Goal: Check status: Check status

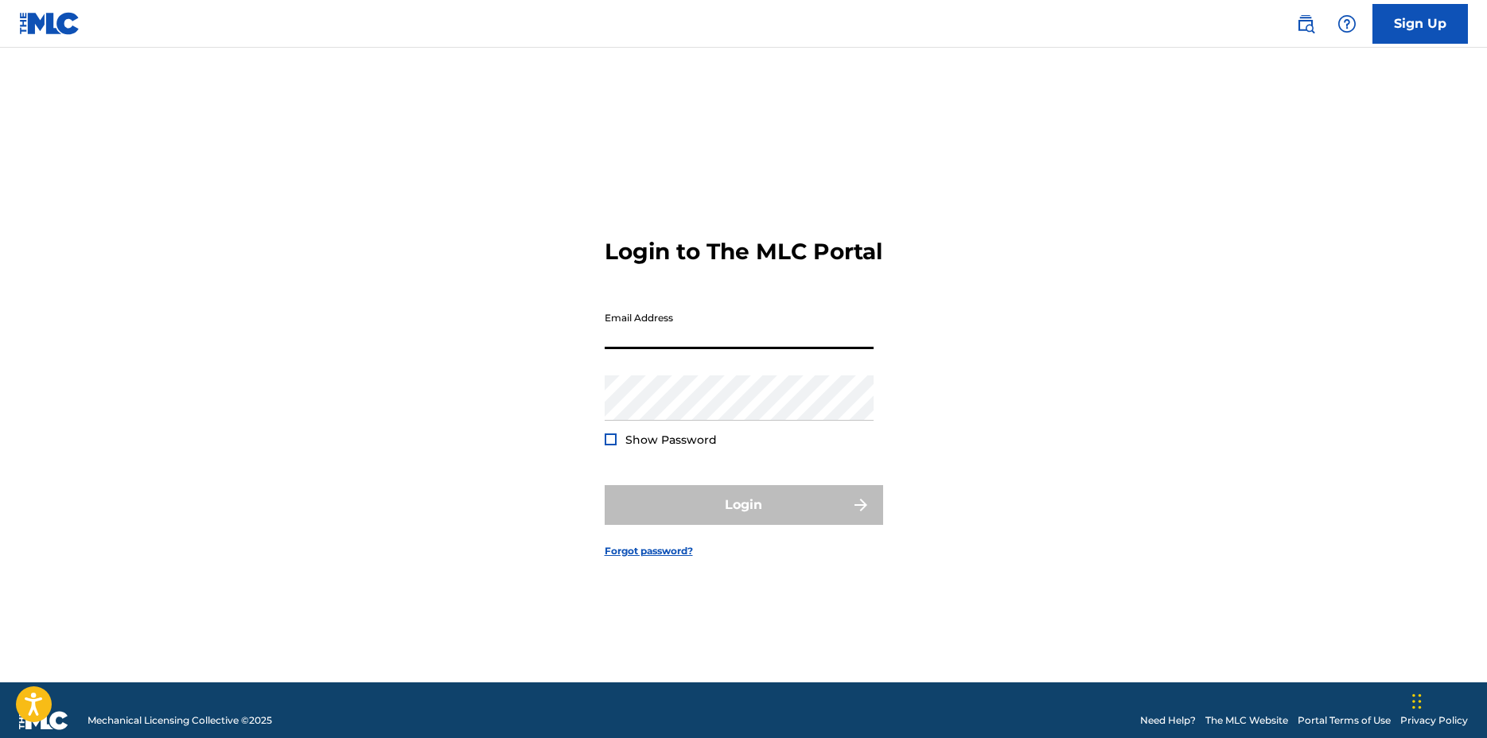
click at [714, 348] on input "Email Address" at bounding box center [738, 326] width 269 height 45
type input "[EMAIL_ADDRESS][DOMAIN_NAME]"
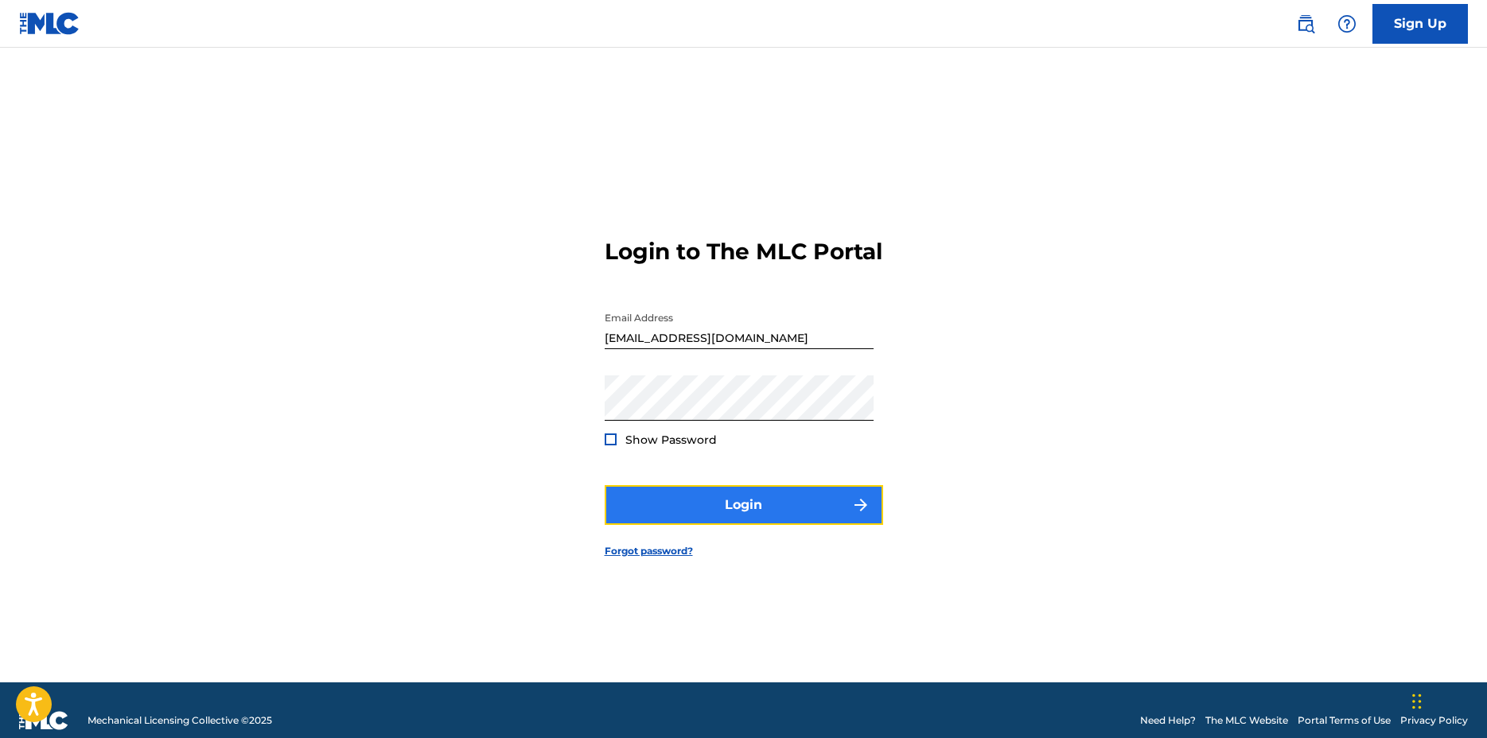
click at [683, 519] on button "Login" at bounding box center [743, 505] width 278 height 40
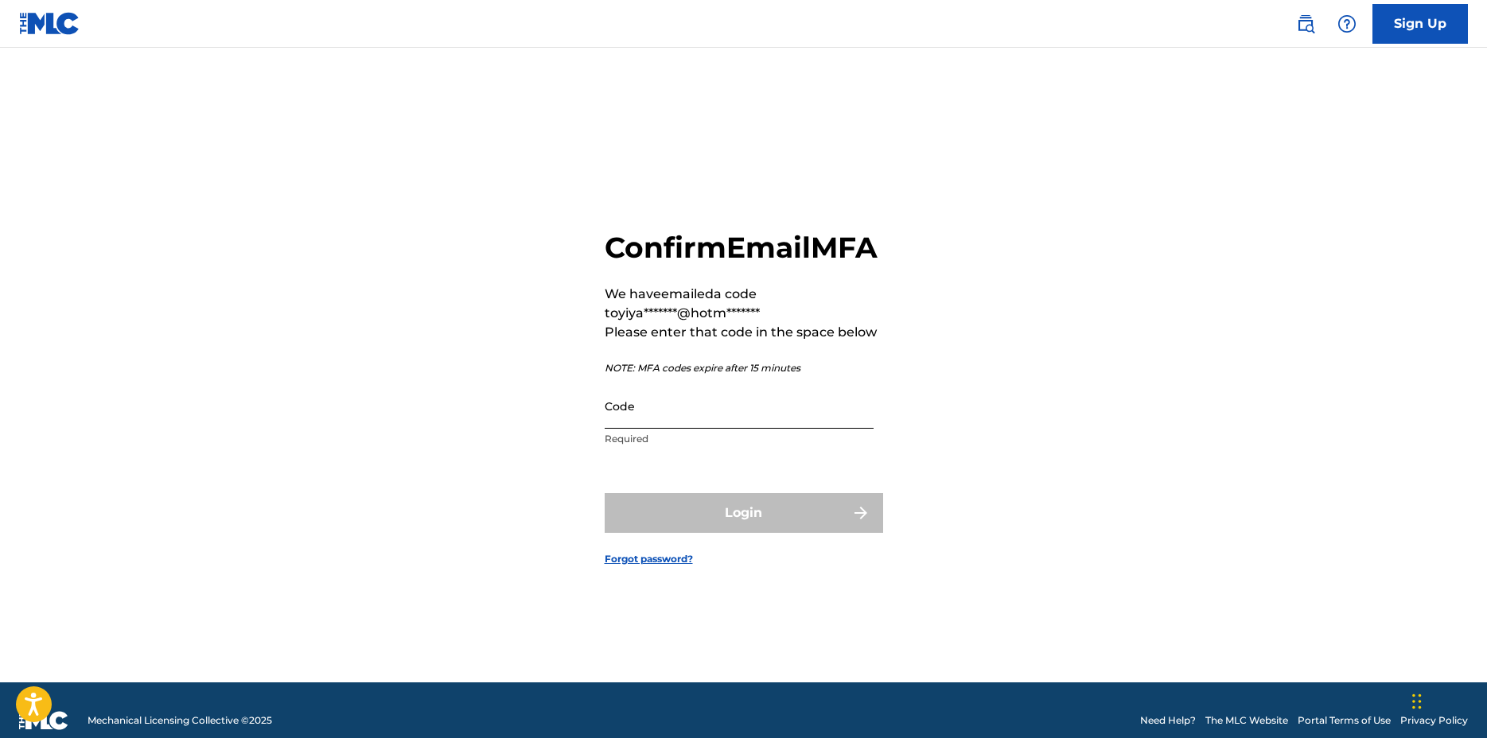
click at [667, 429] on input "Code" at bounding box center [738, 405] width 269 height 45
paste input "026822"
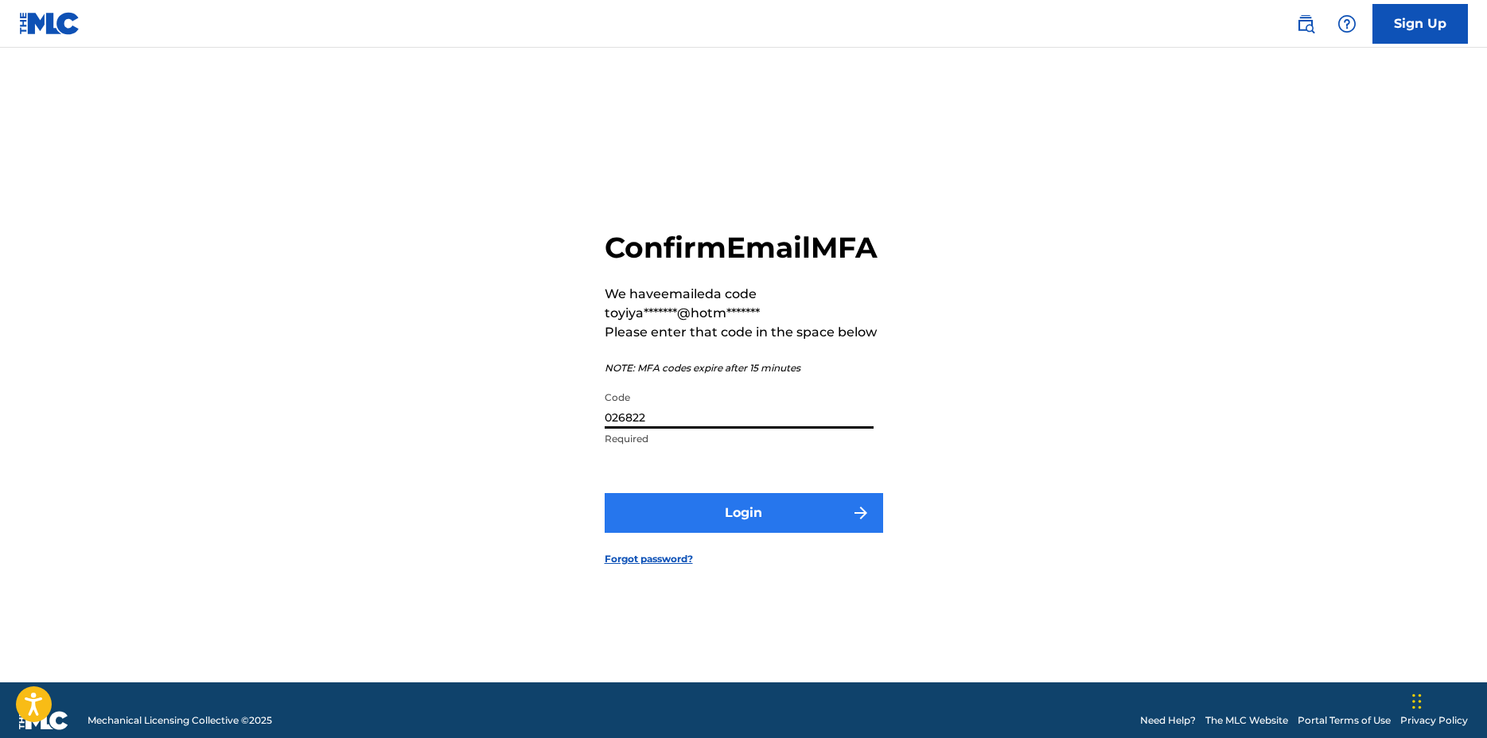
type input "026822"
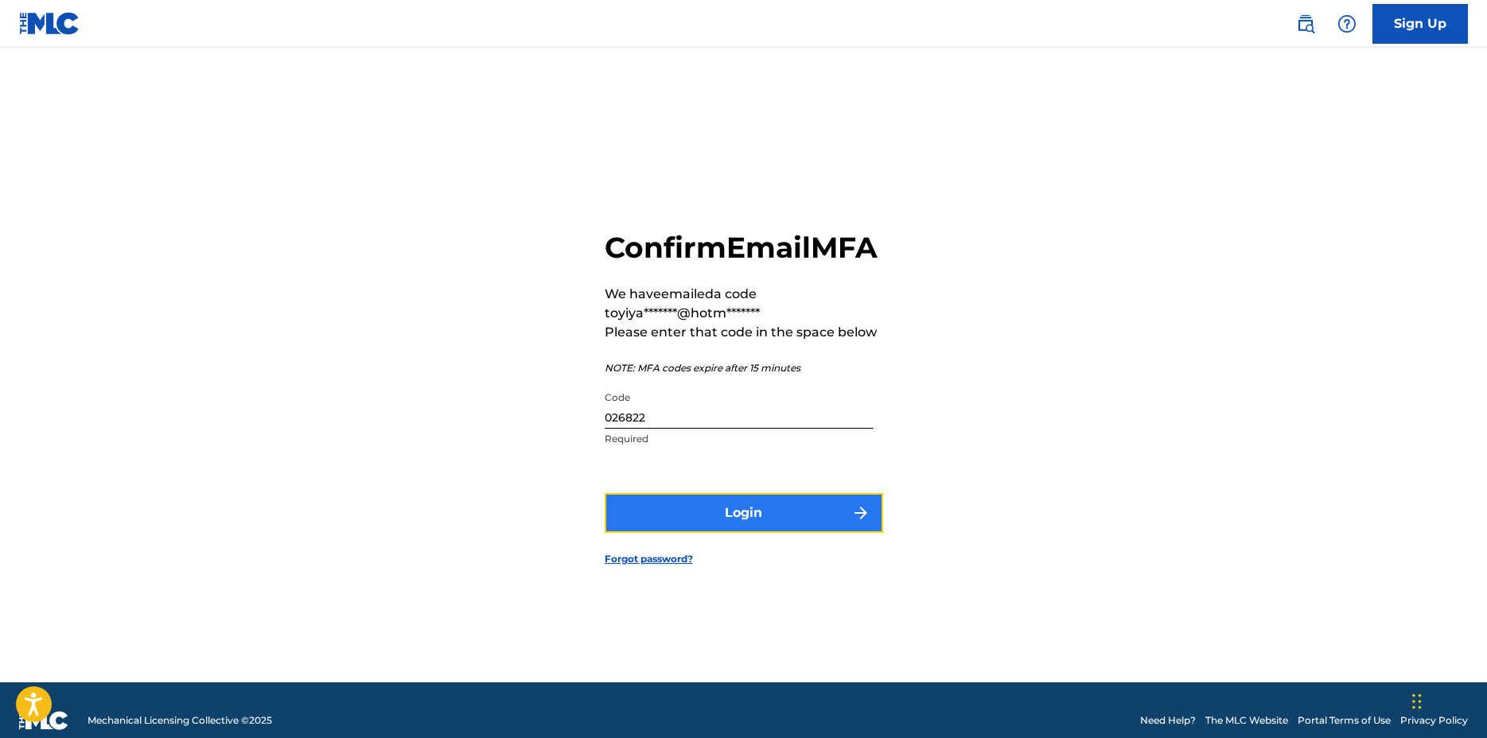
click at [614, 528] on button "Login" at bounding box center [743, 513] width 278 height 40
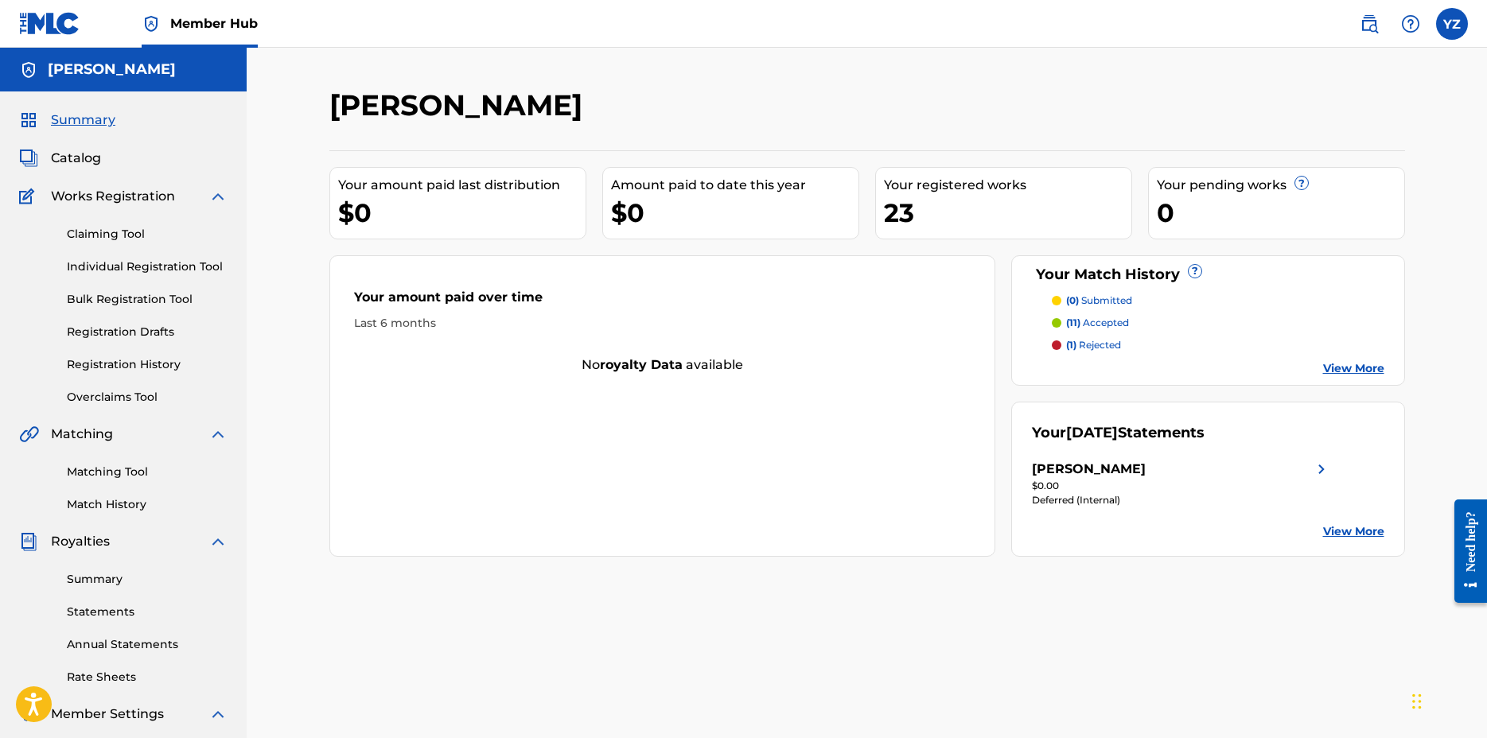
click at [1106, 325] on p "(11) accepted" at bounding box center [1097, 323] width 63 height 14
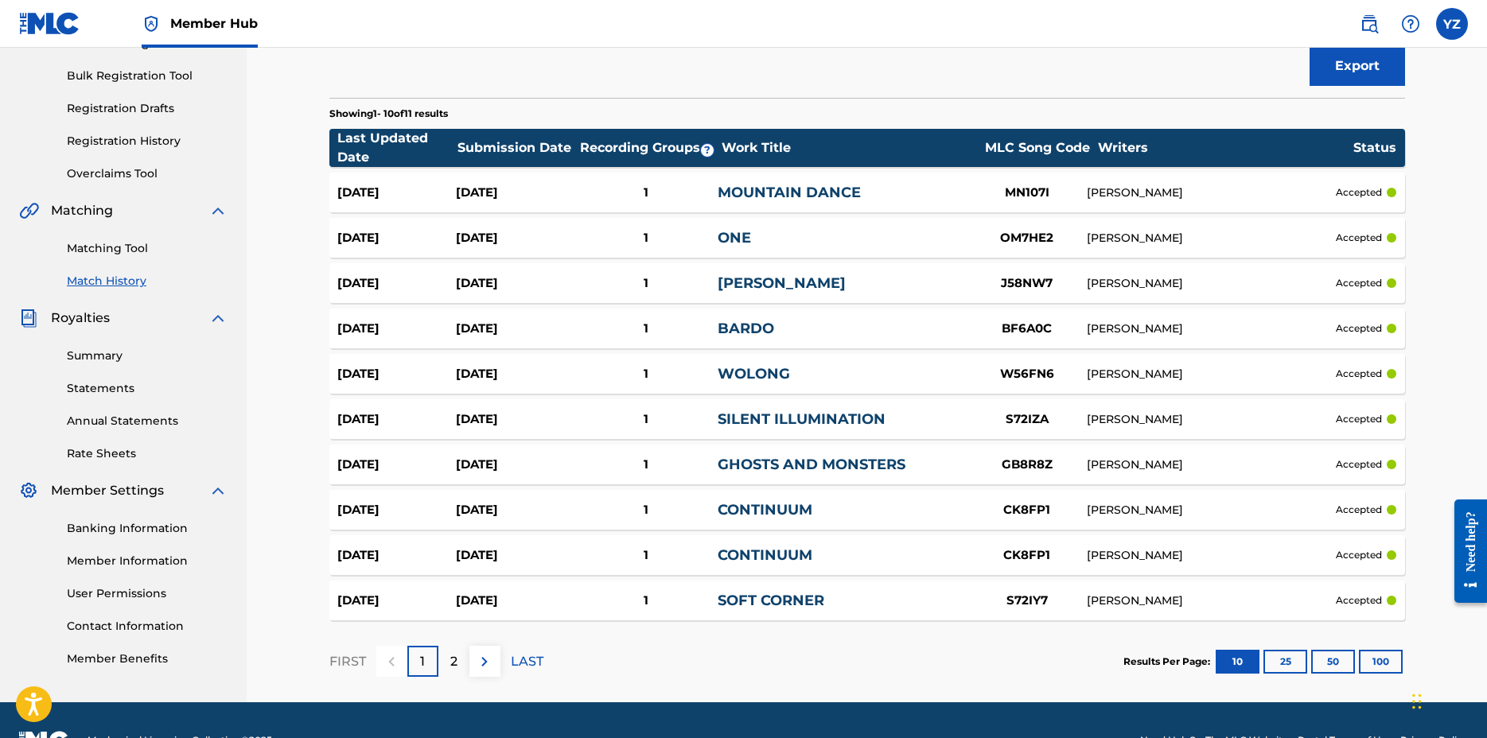
scroll to position [264, 0]
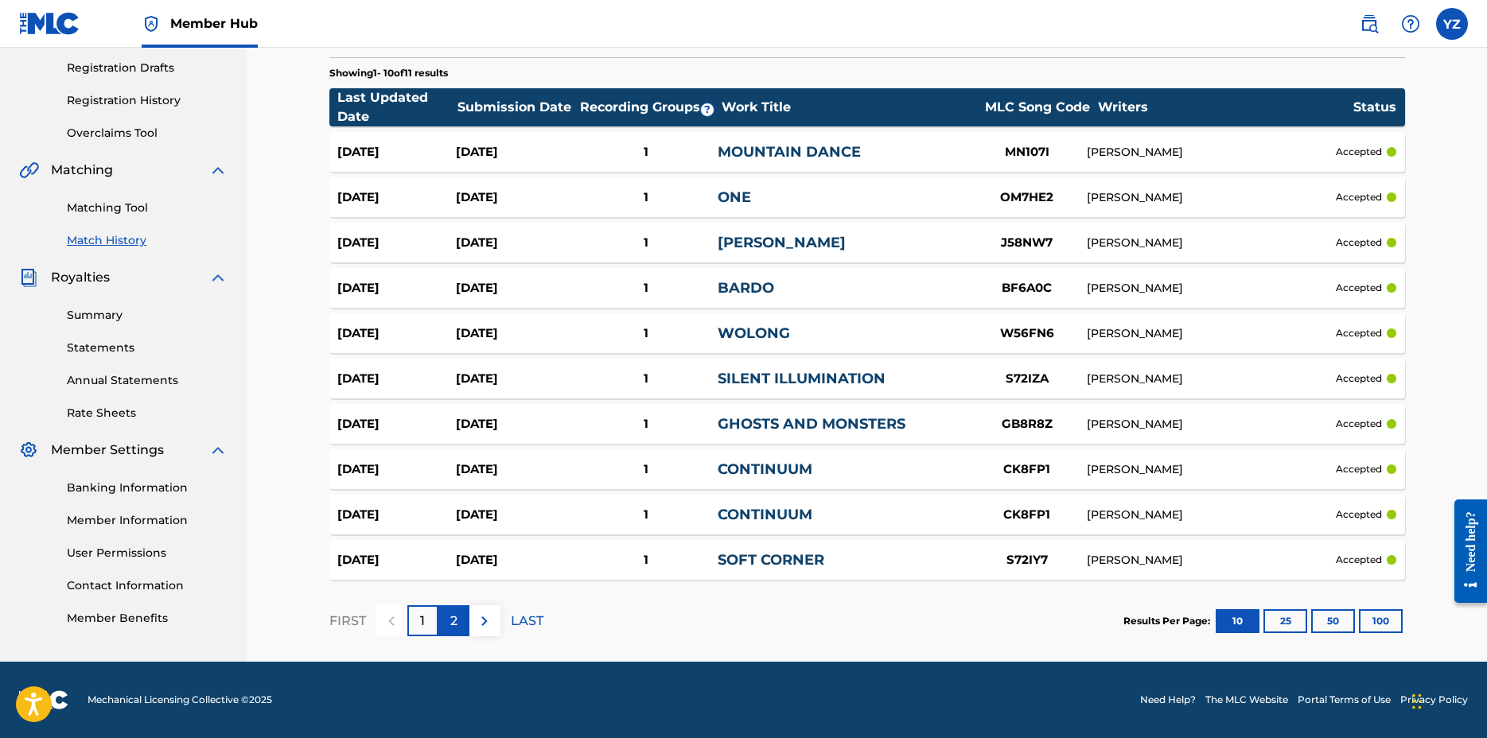
click at [464, 619] on div "2" at bounding box center [453, 620] width 31 height 31
click at [413, 629] on div "1" at bounding box center [422, 620] width 31 height 31
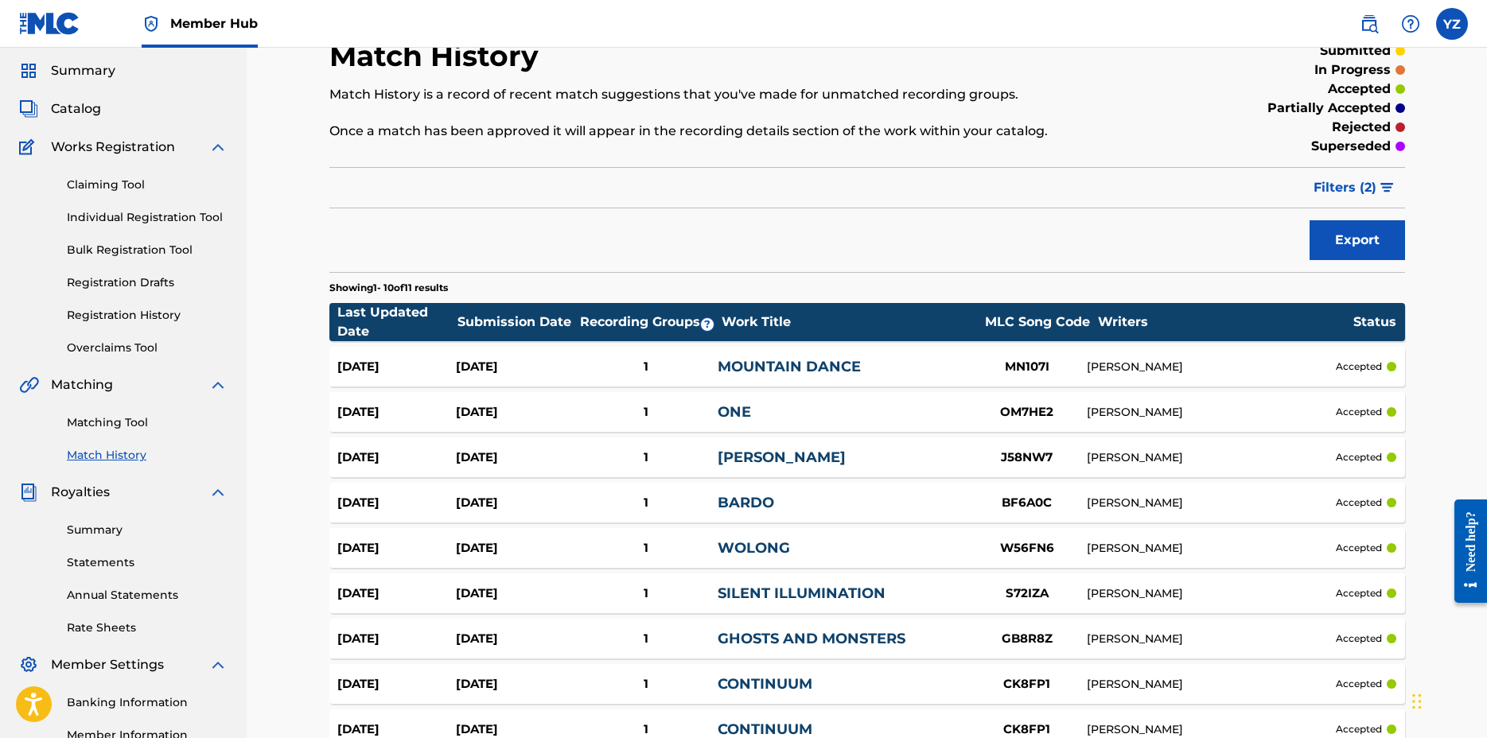
scroll to position [0, 0]
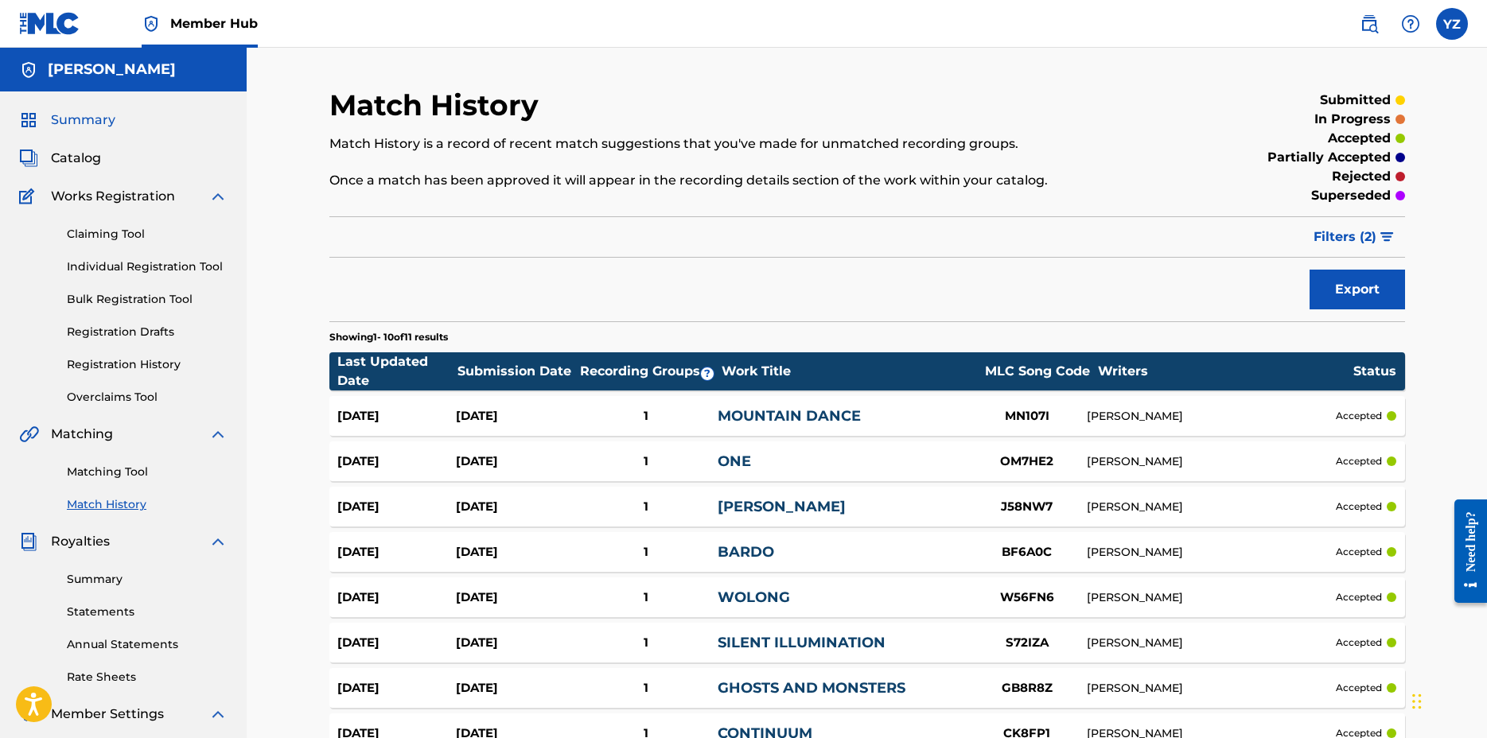
click at [88, 126] on span "Summary" at bounding box center [83, 120] width 64 height 19
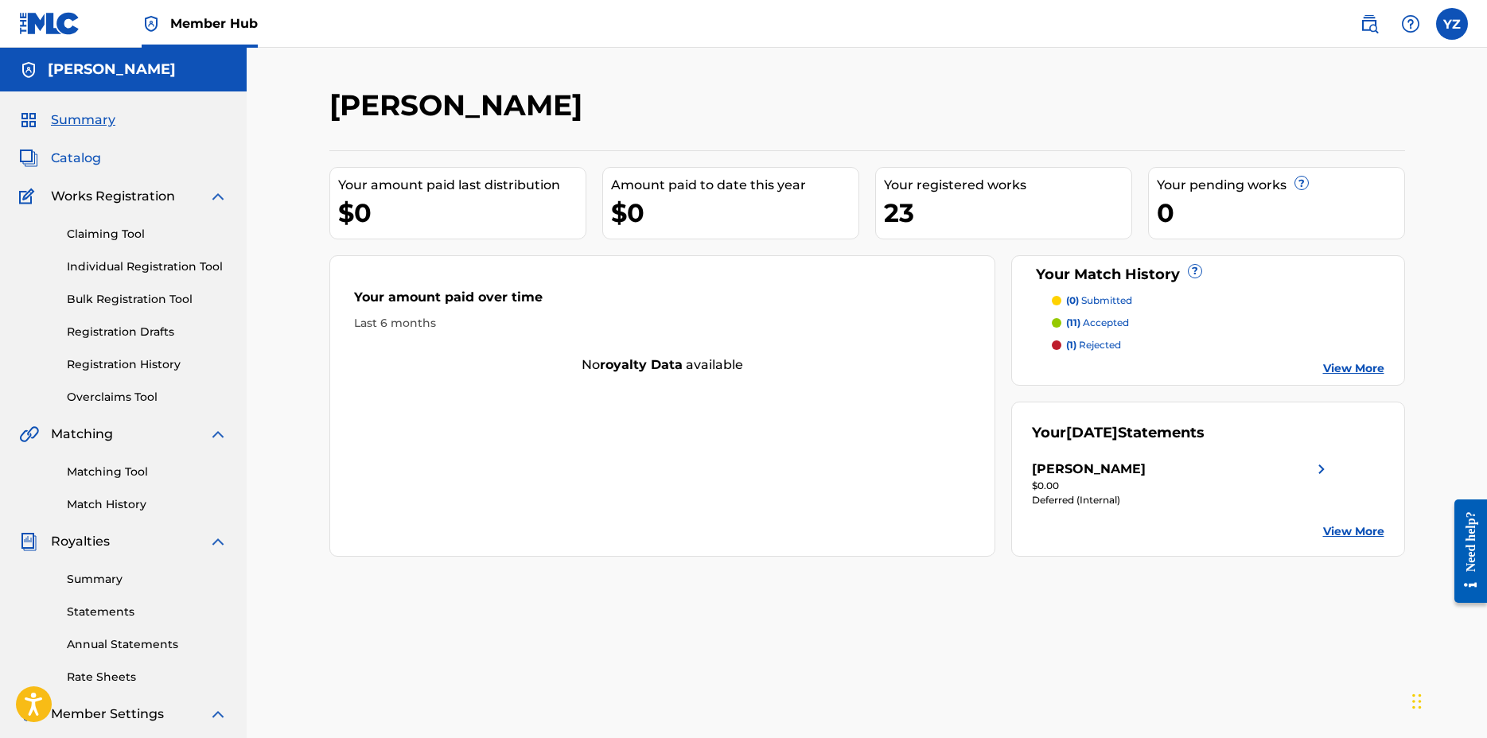
click at [70, 154] on span "Catalog" at bounding box center [76, 158] width 50 height 19
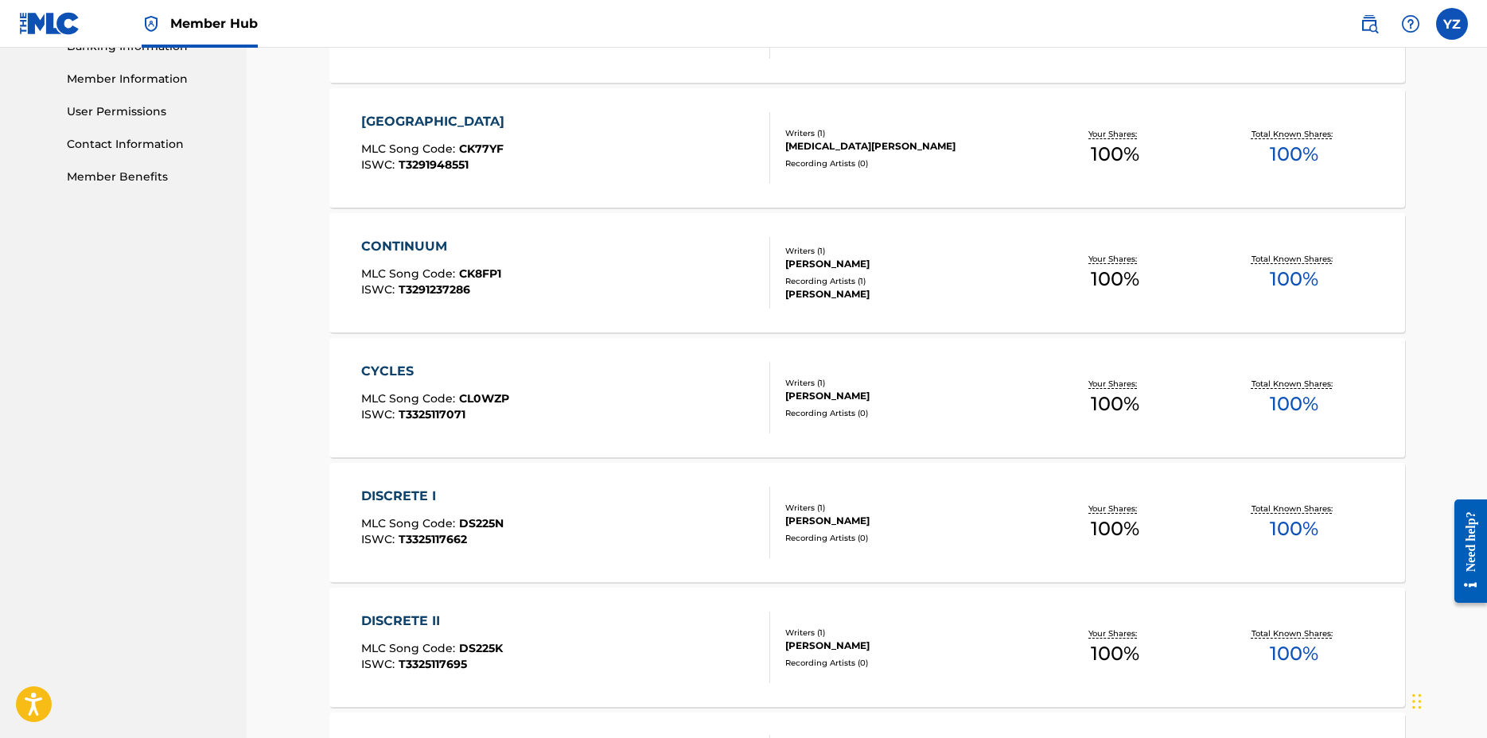
scroll to position [1082, 0]
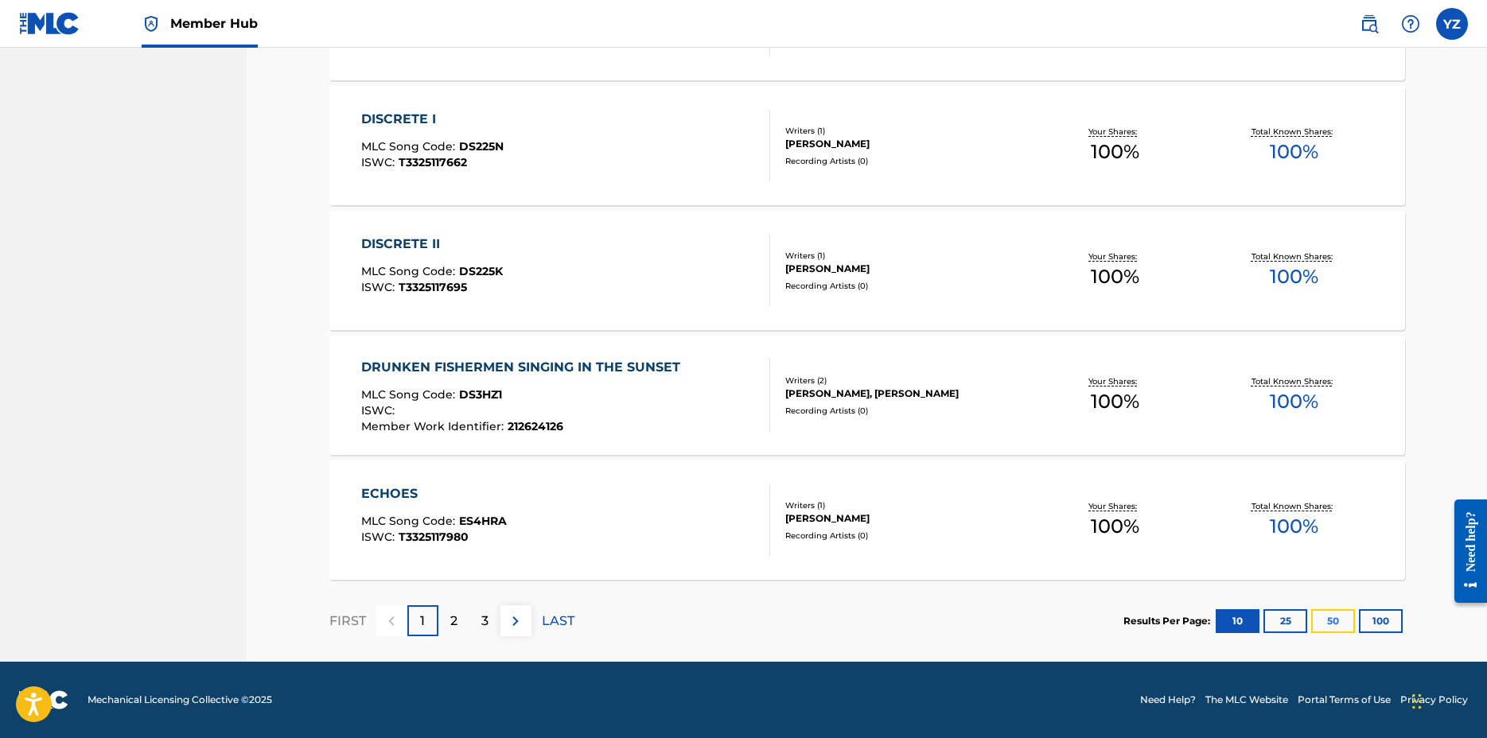
click at [1338, 616] on button "50" at bounding box center [1333, 621] width 44 height 24
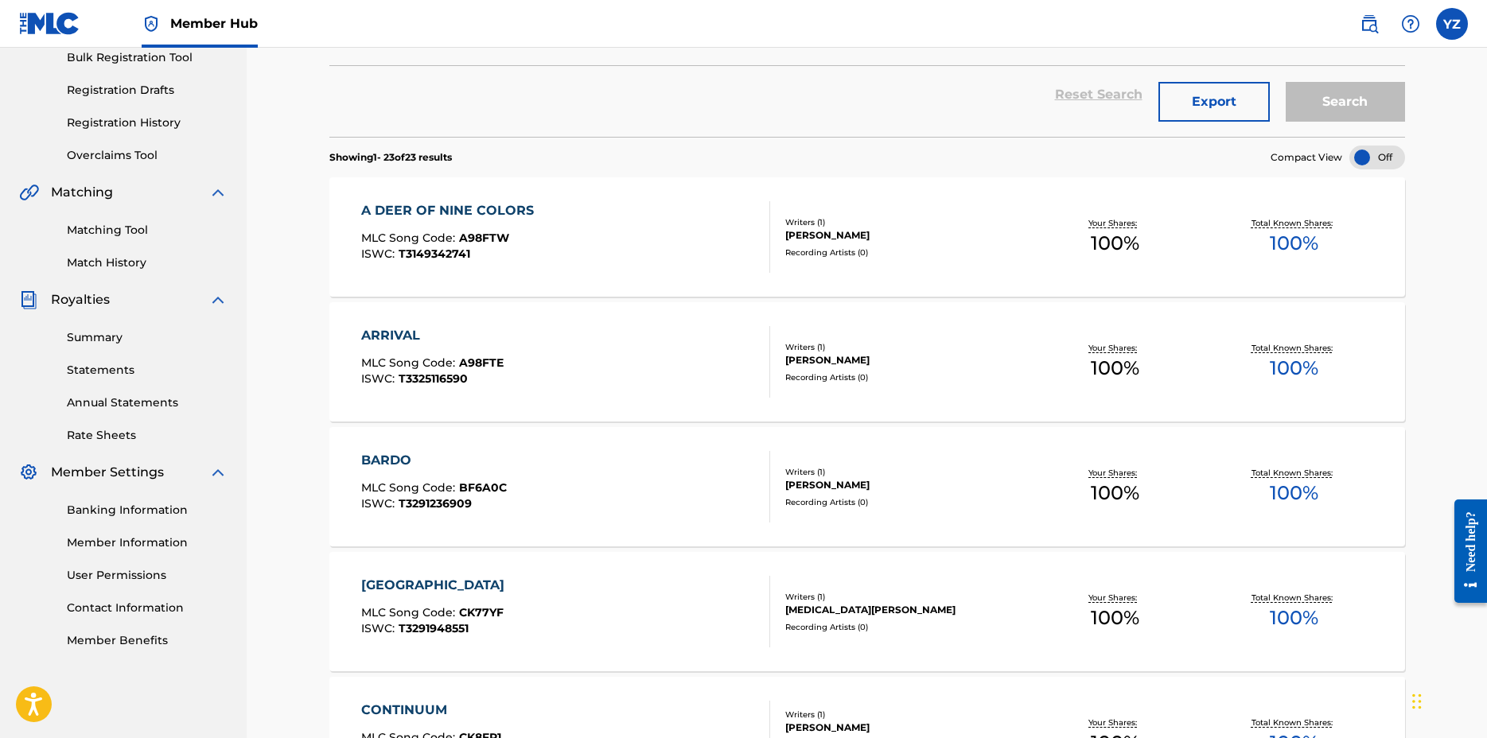
scroll to position [0, 0]
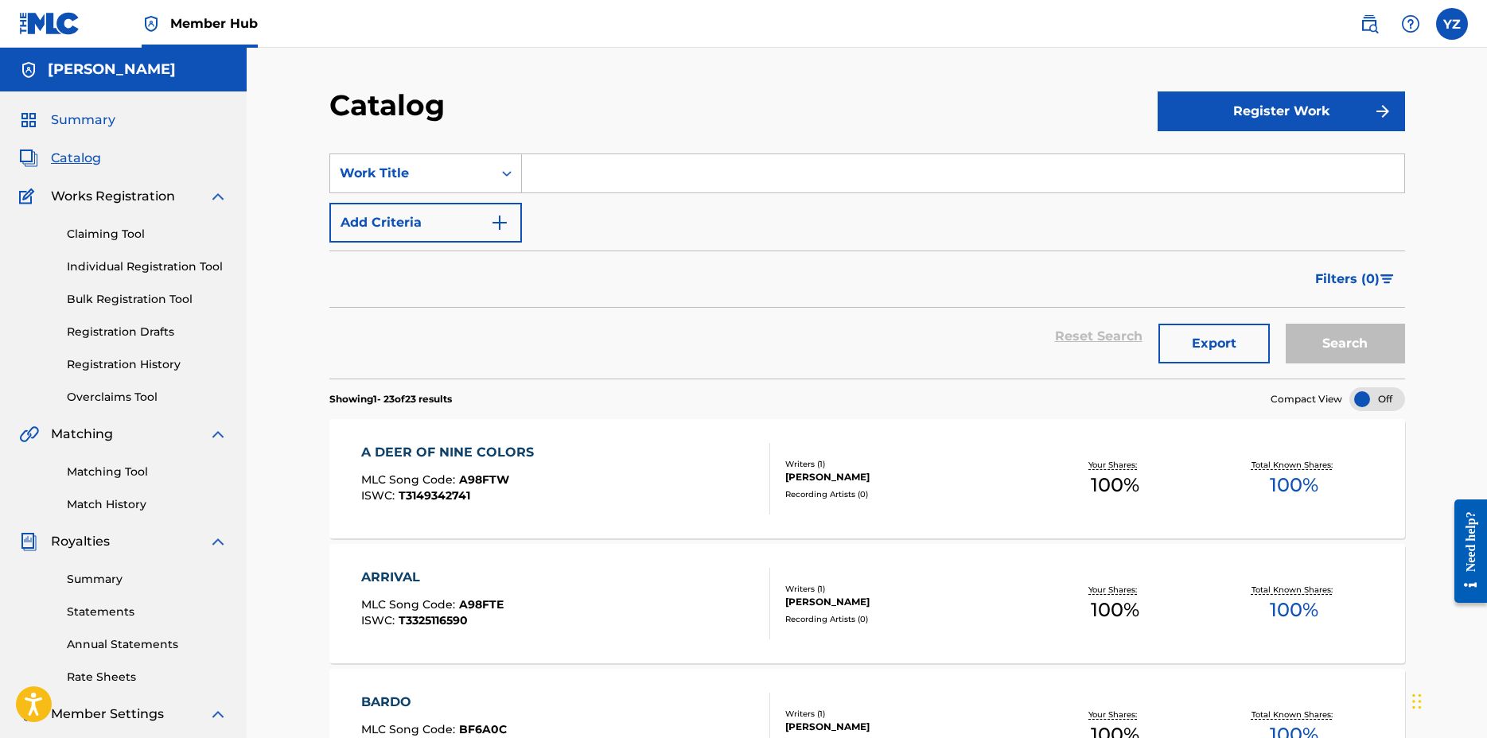
click at [81, 124] on span "Summary" at bounding box center [83, 120] width 64 height 19
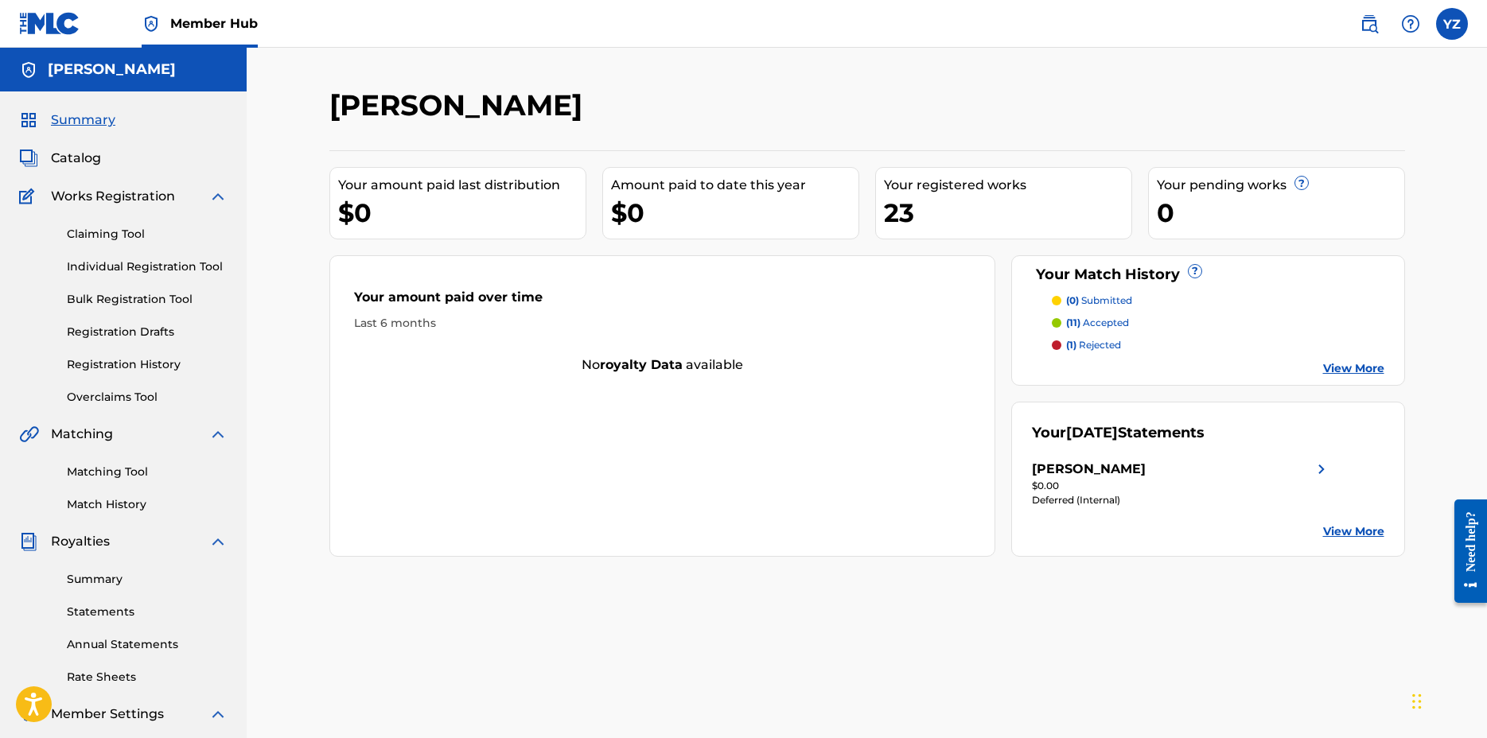
click at [1343, 535] on link "View More" at bounding box center [1353, 531] width 61 height 17
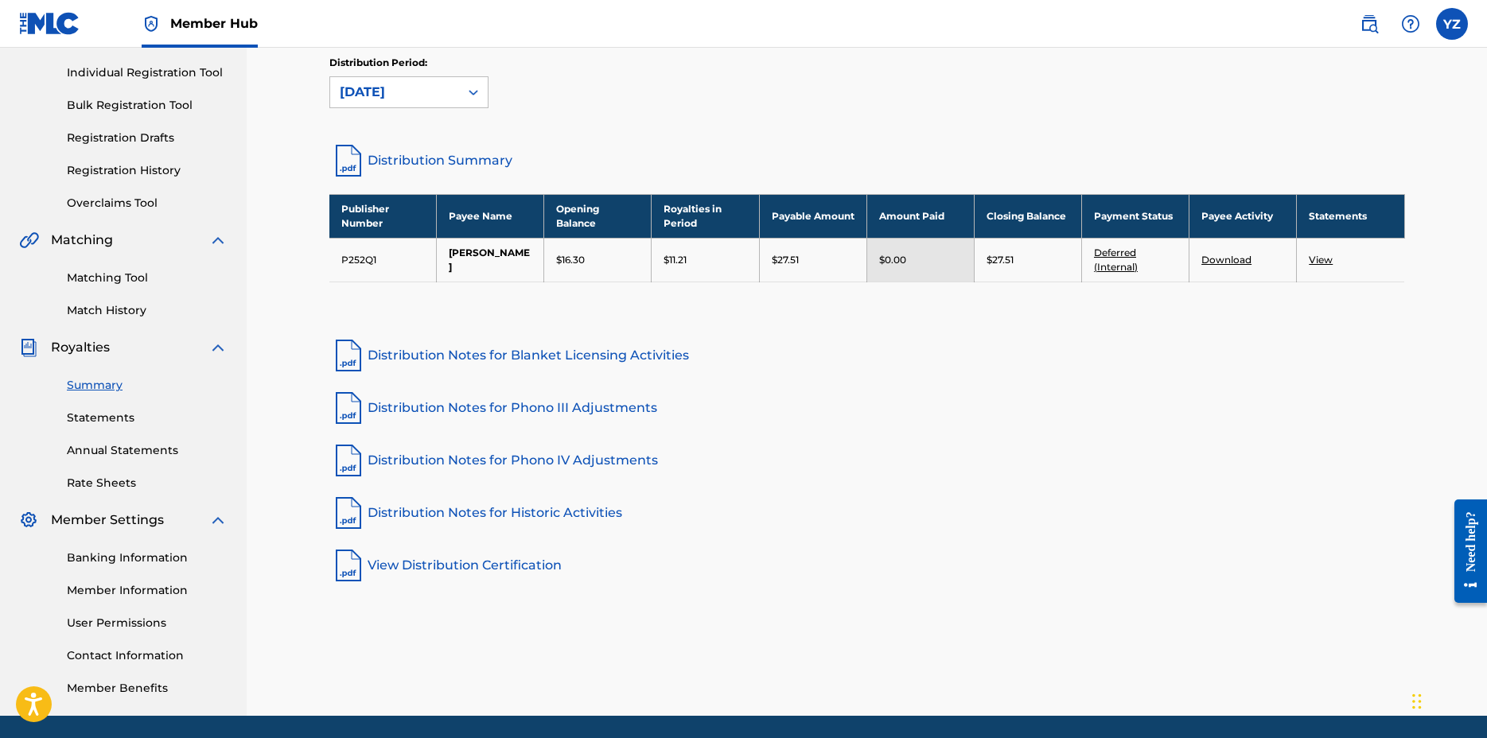
scroll to position [192, 0]
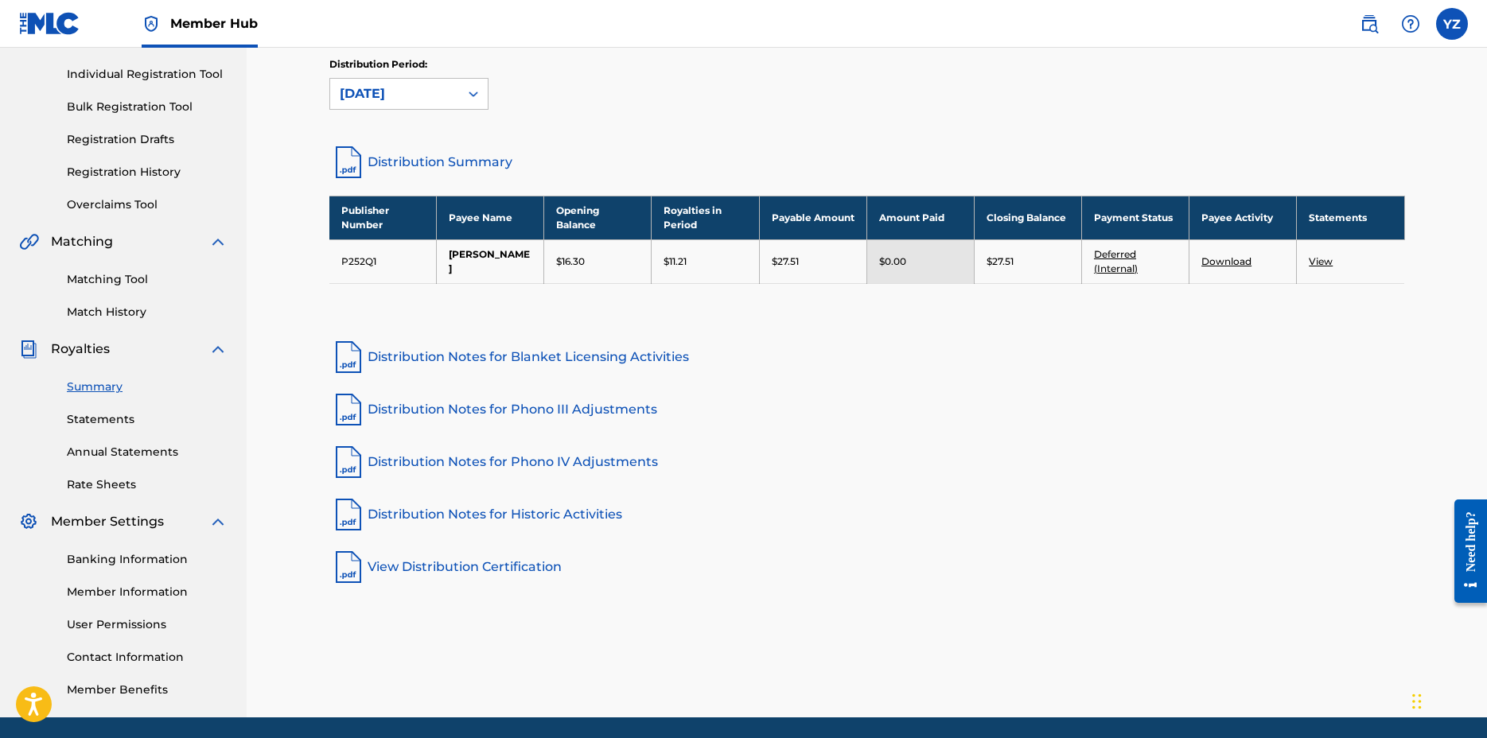
click at [1322, 263] on link "View" at bounding box center [1320, 261] width 24 height 12
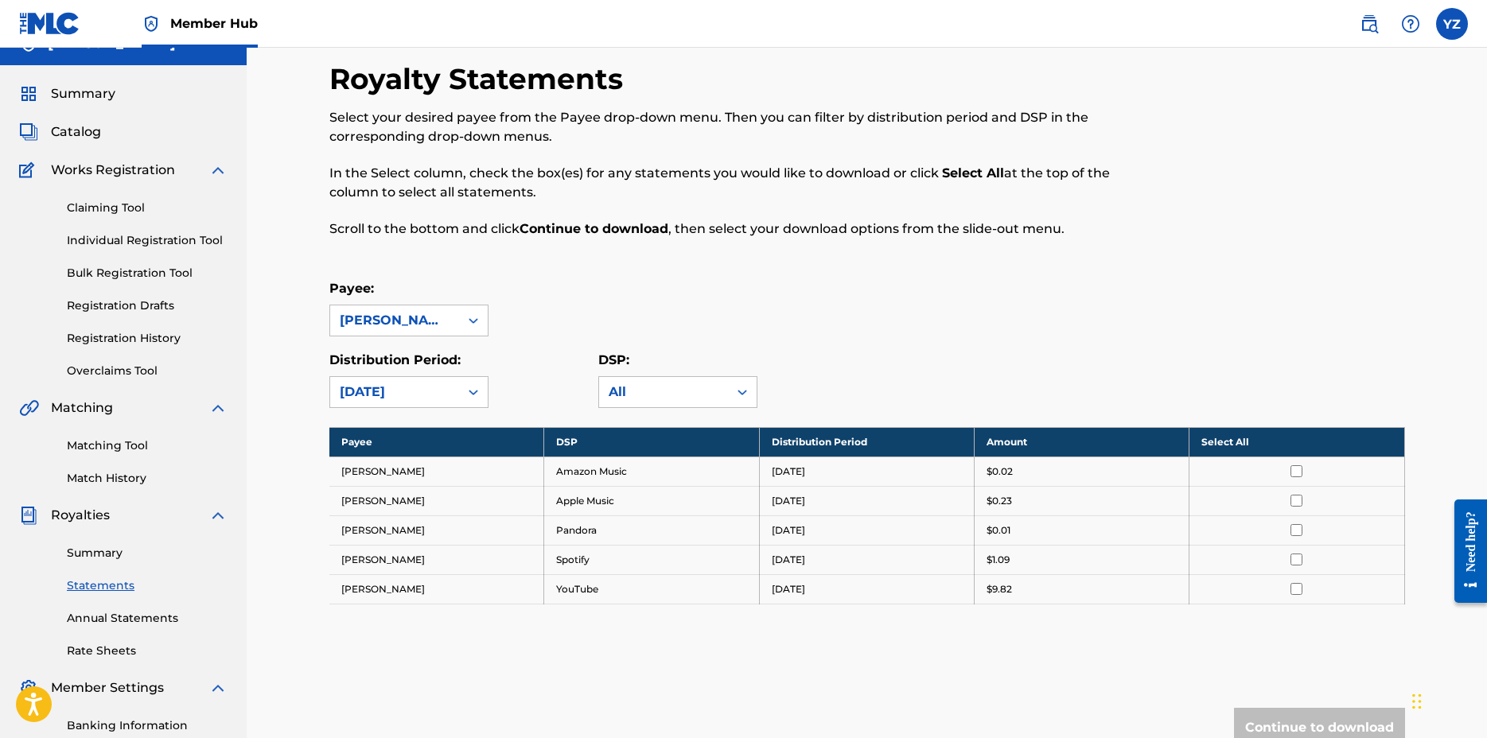
scroll to position [41, 0]
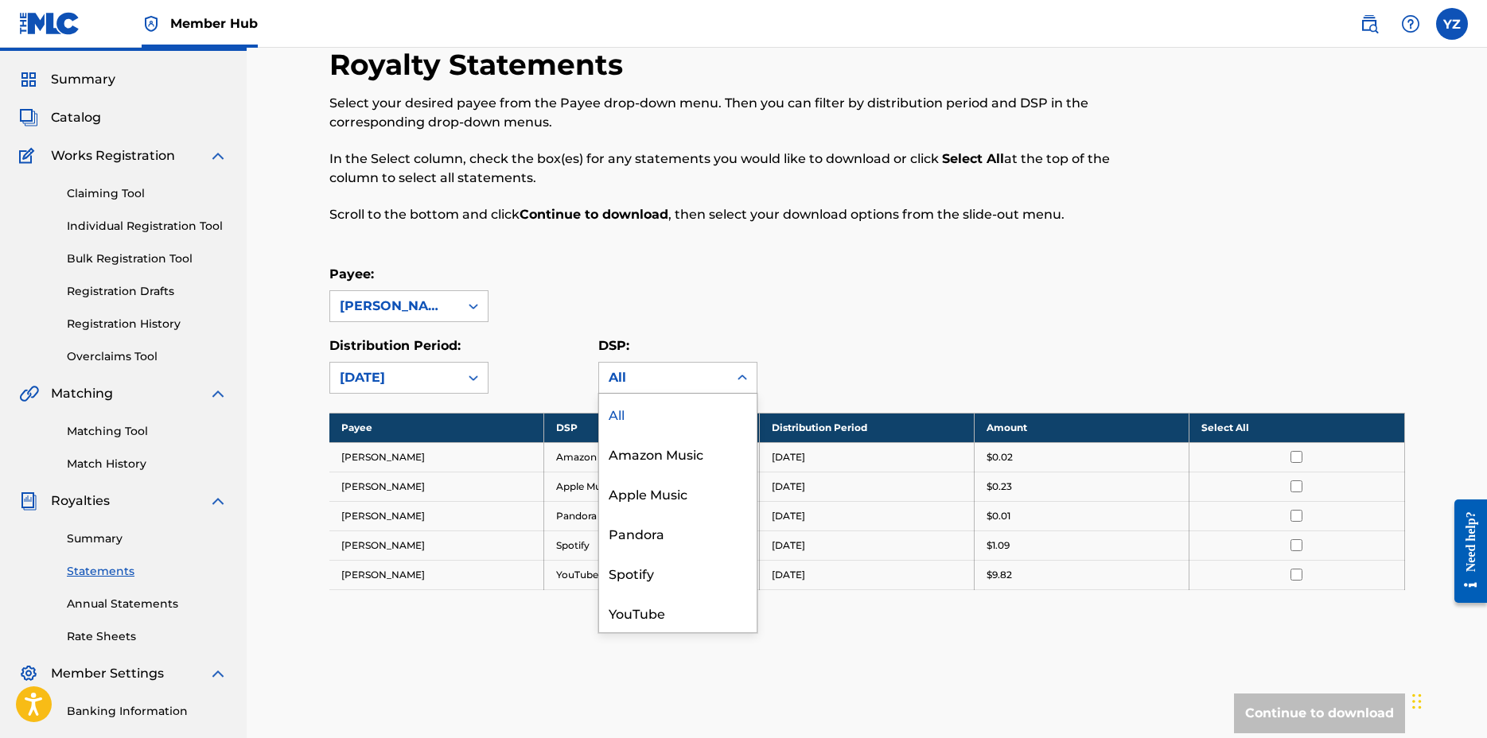
click at [723, 367] on div "All" at bounding box center [663, 378] width 129 height 30
click at [880, 309] on div "Payee: [PERSON_NAME]" at bounding box center [866, 293] width 1075 height 57
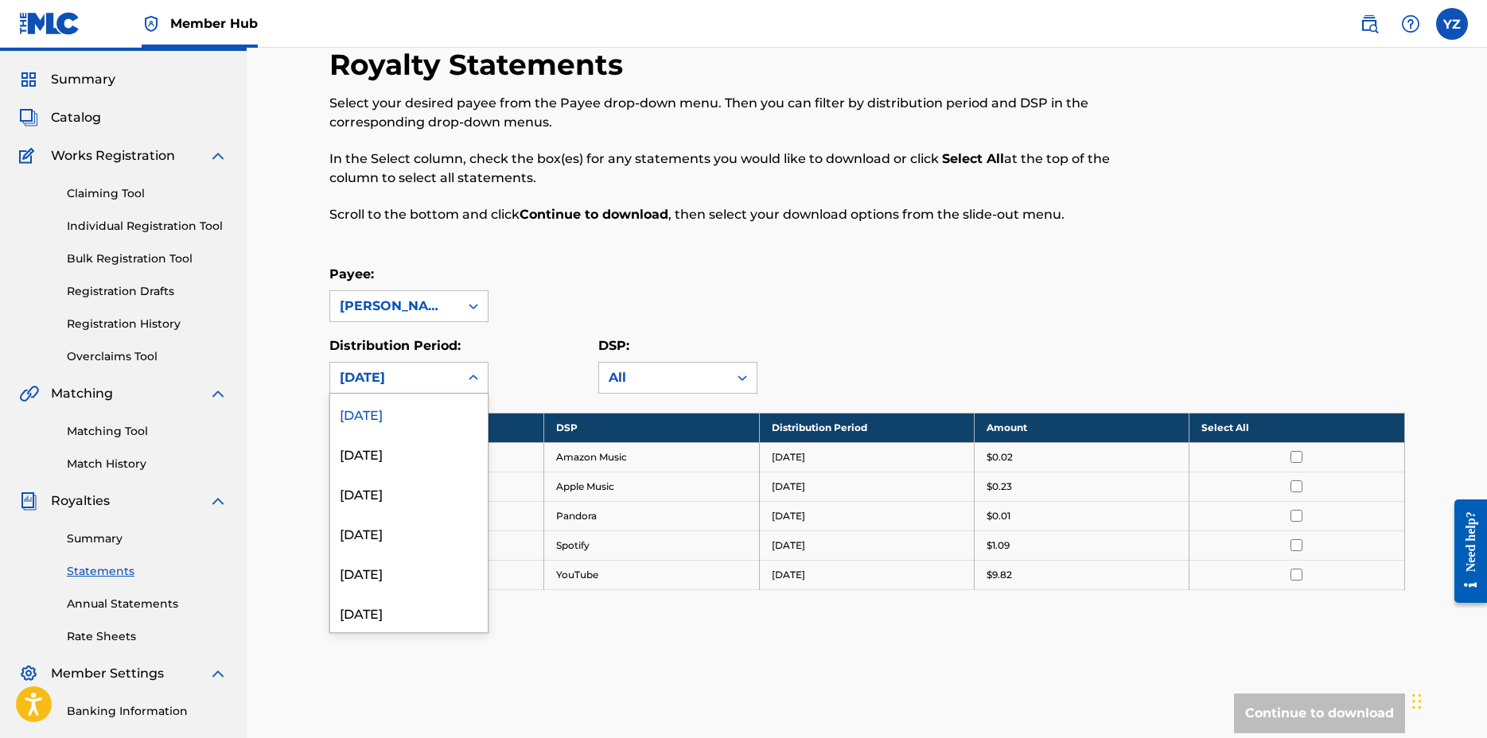
click at [449, 378] on div "[DATE]" at bounding box center [395, 377] width 110 height 19
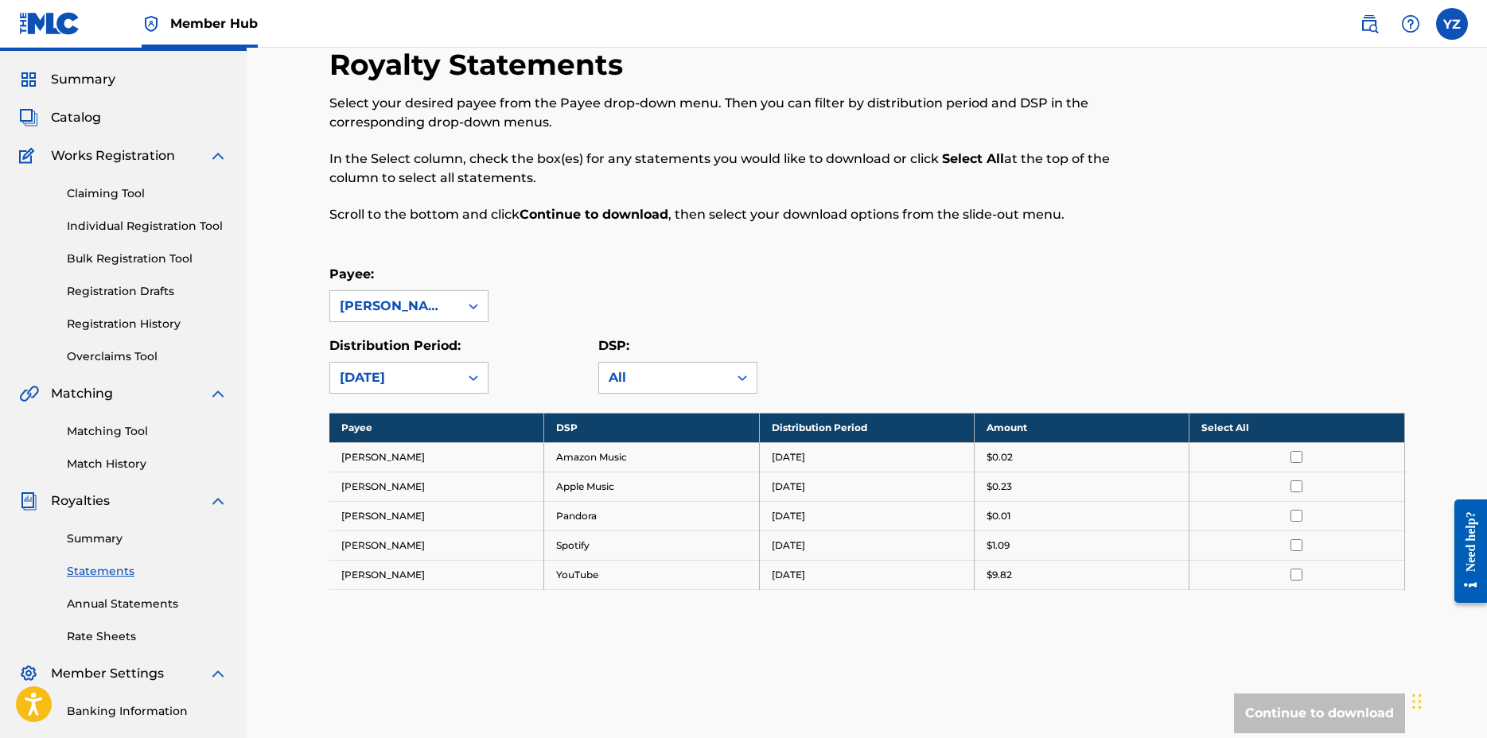
click at [667, 284] on div "Payee: [PERSON_NAME]" at bounding box center [866, 293] width 1075 height 57
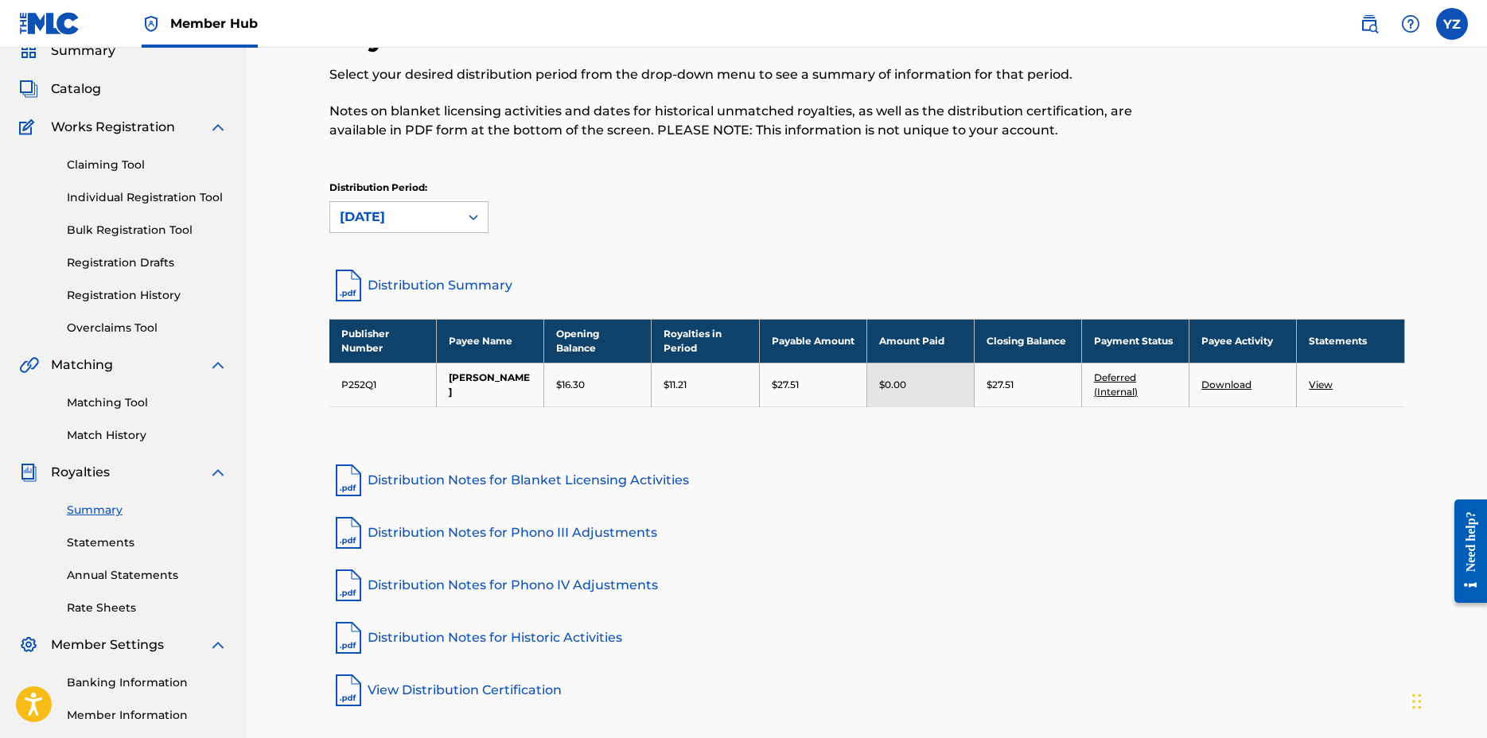
scroll to position [47, 0]
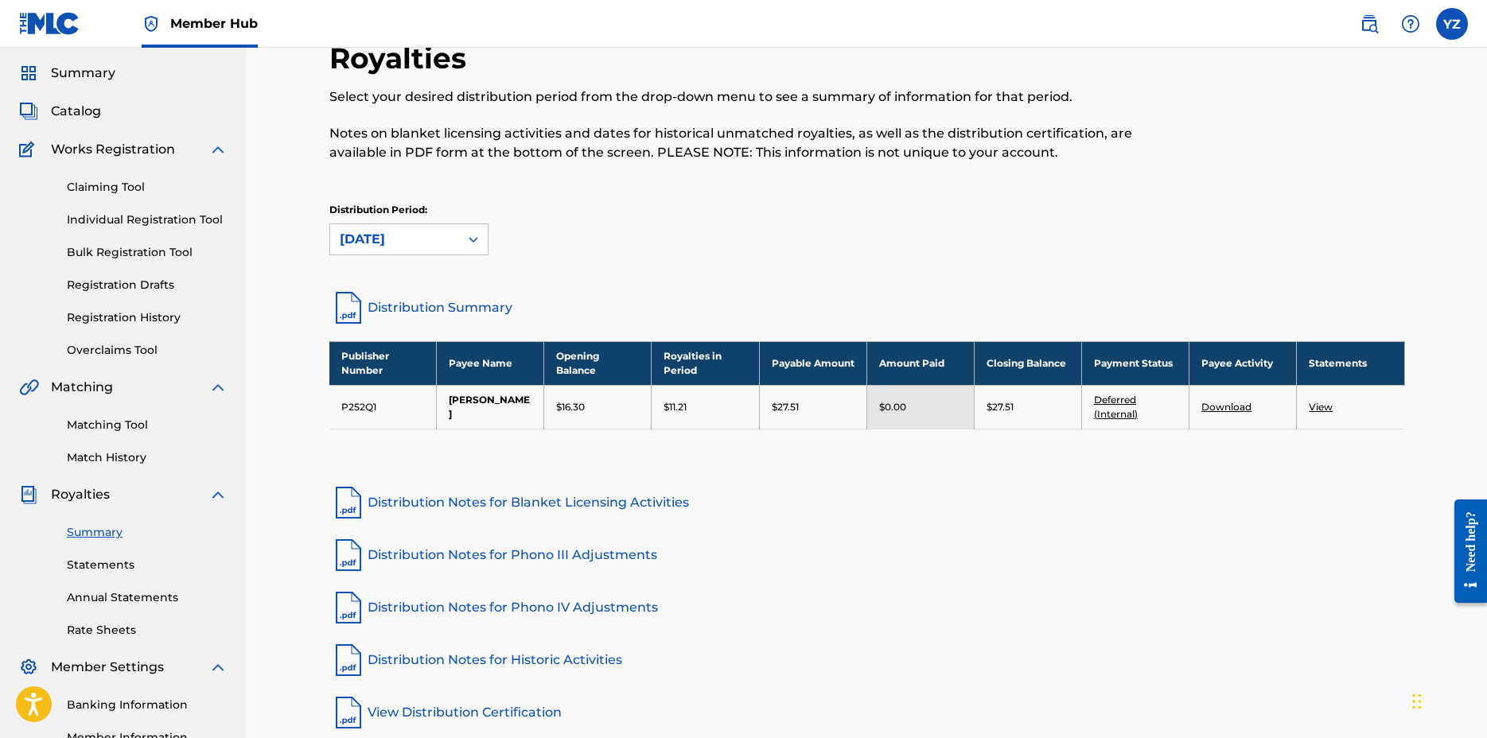
click at [484, 301] on link "Distribution Summary" at bounding box center [866, 308] width 1075 height 38
click at [1184, 186] on div "Royalties Select your desired distribution period from the drop-down menu to se…" at bounding box center [866, 165] width 1075 height 248
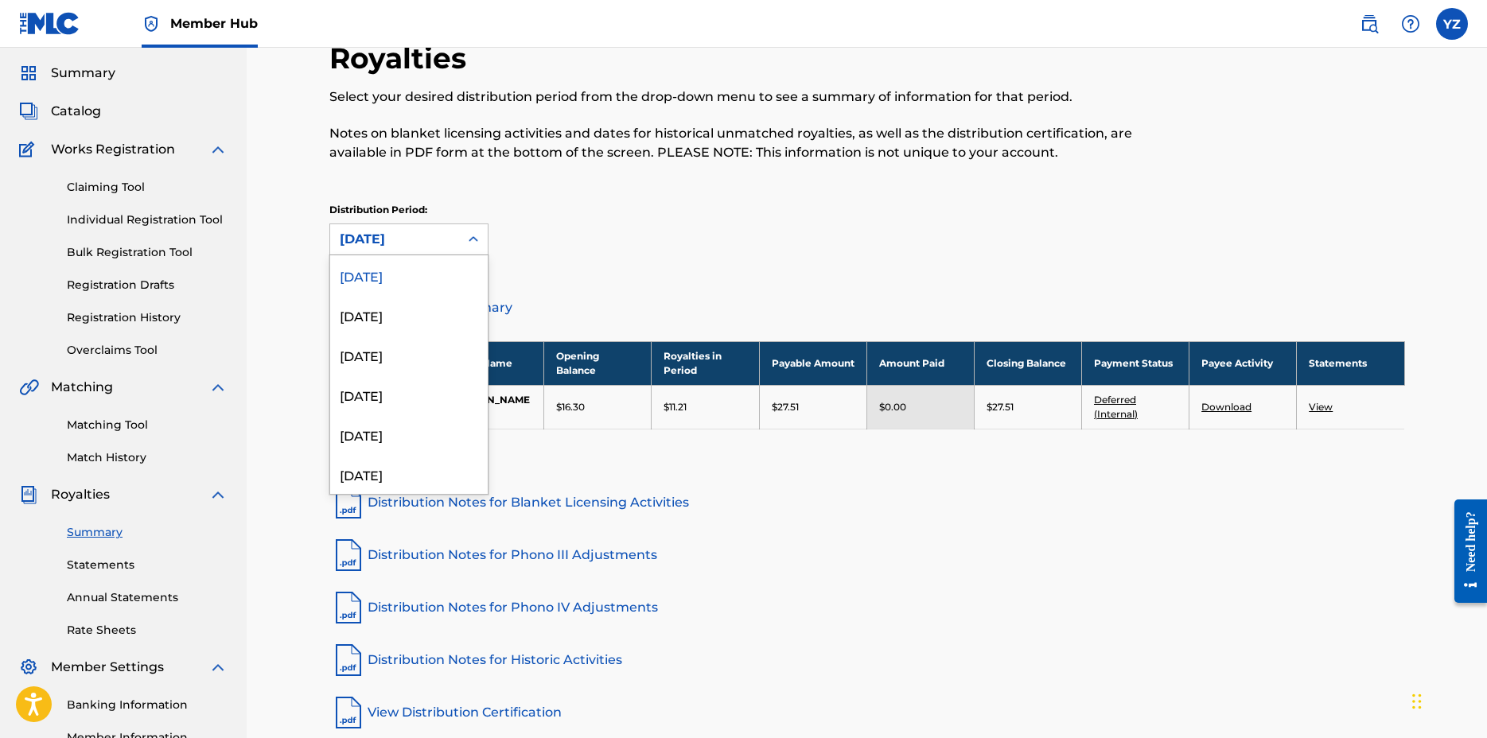
click at [402, 248] on div "[DATE]" at bounding box center [395, 239] width 110 height 19
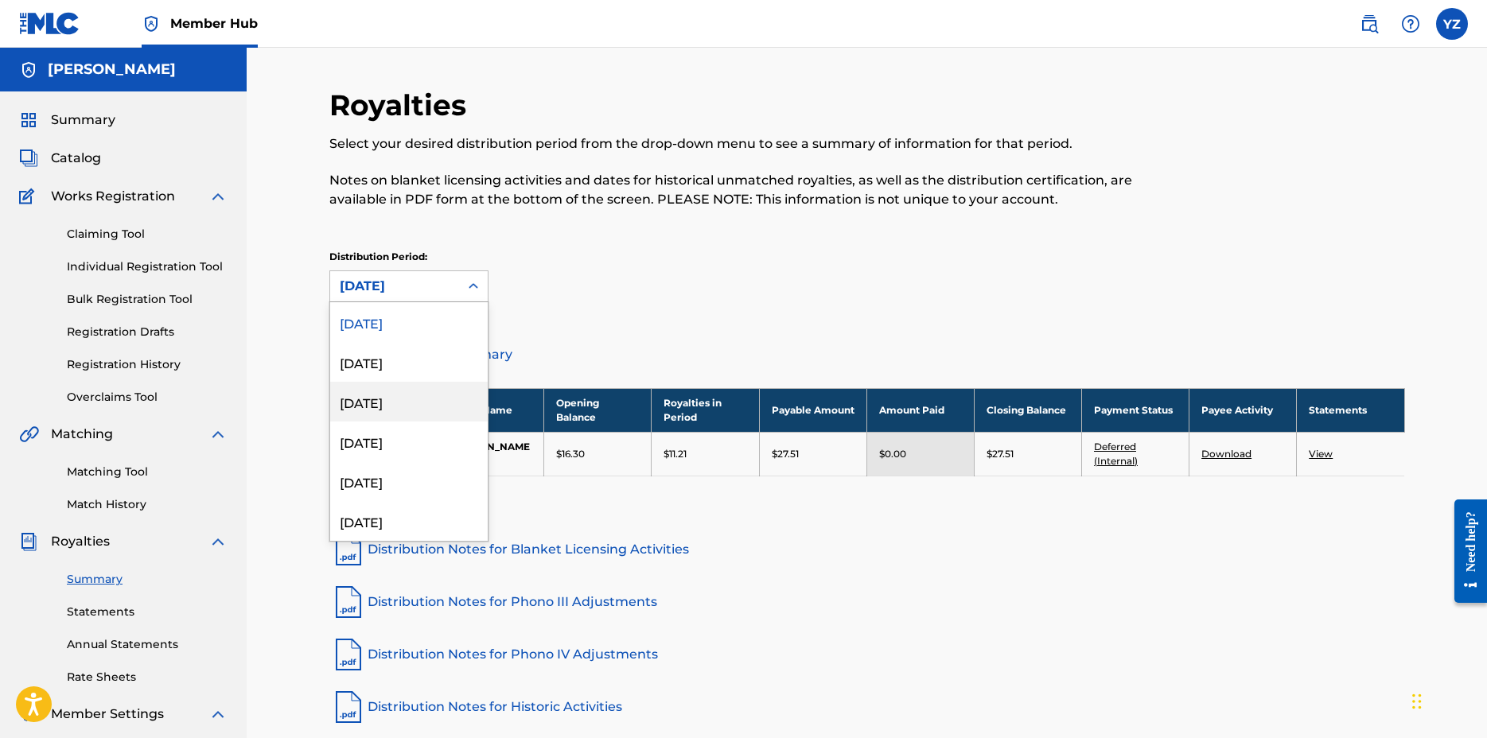
click at [1269, 193] on div at bounding box center [1280, 157] width 247 height 140
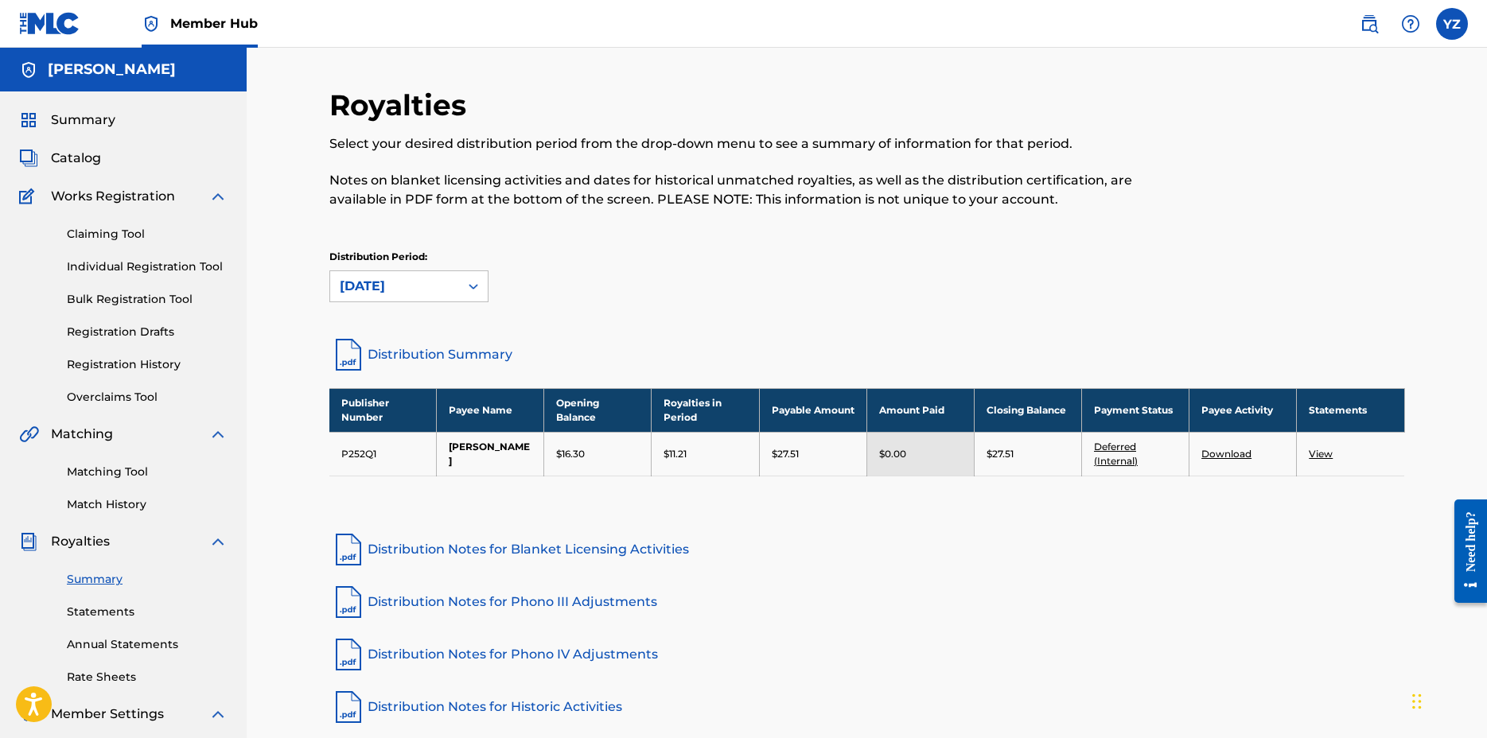
click at [1269, 193] on div at bounding box center [1280, 157] width 247 height 140
click at [103, 119] on span "Summary" at bounding box center [83, 120] width 64 height 19
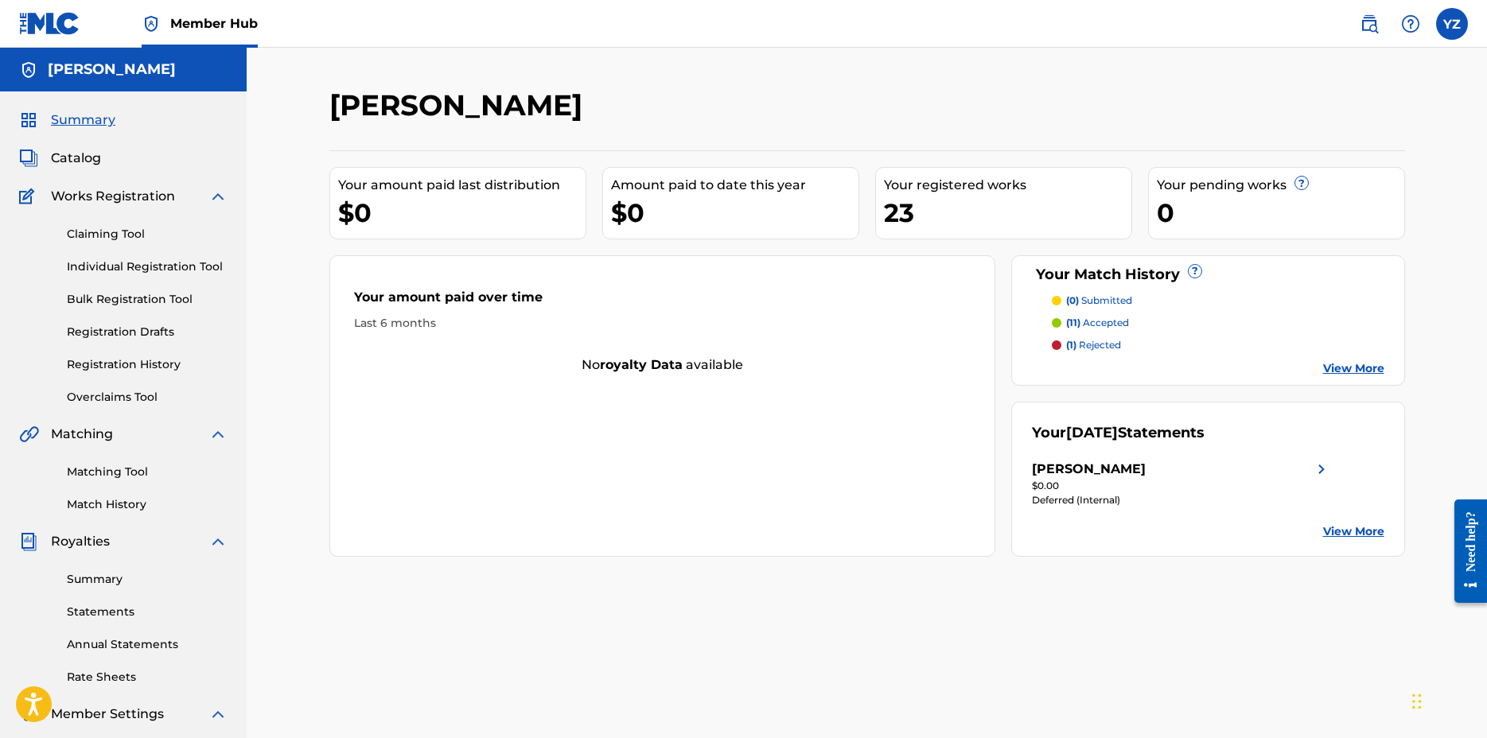
click at [1105, 325] on p "(11) accepted" at bounding box center [1097, 323] width 63 height 14
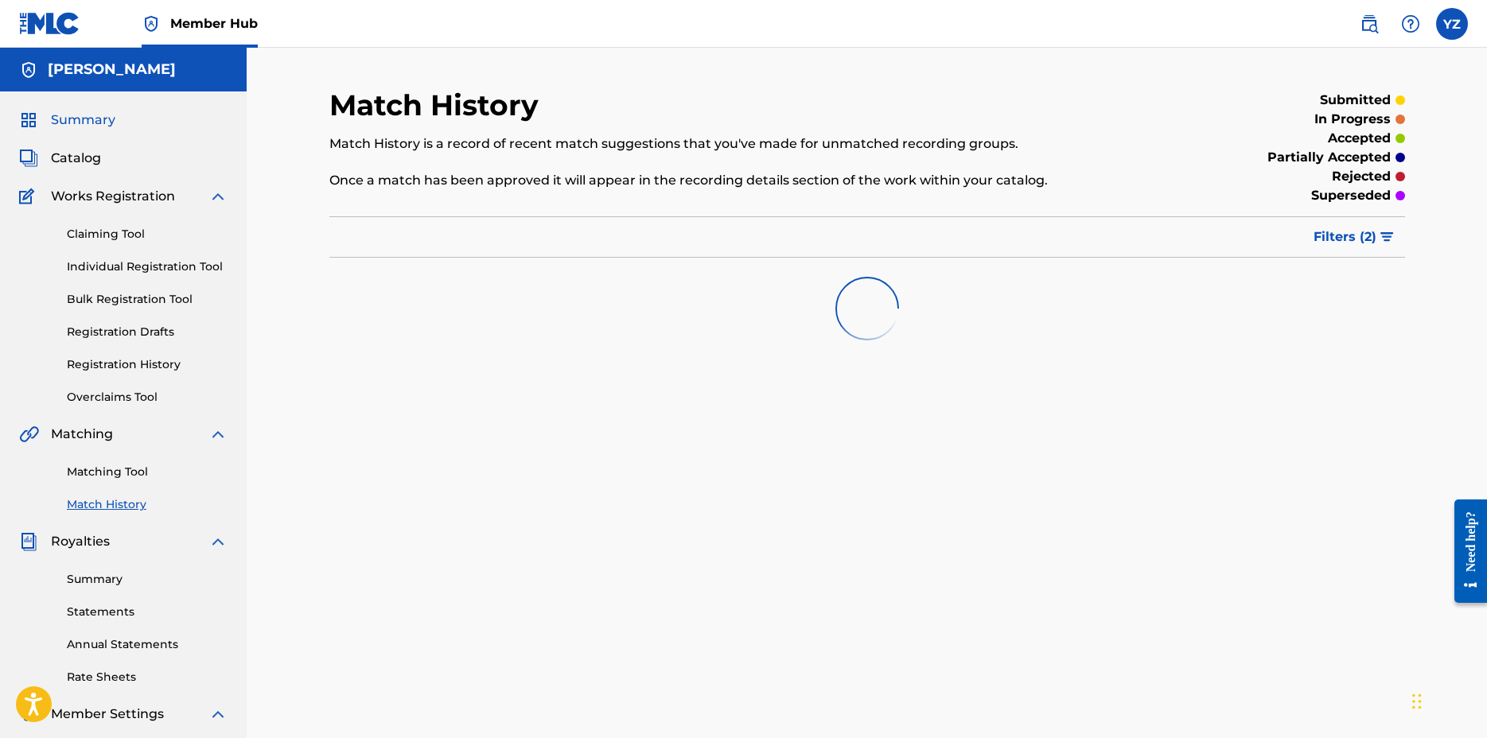
click at [84, 121] on span "Summary" at bounding box center [83, 120] width 64 height 19
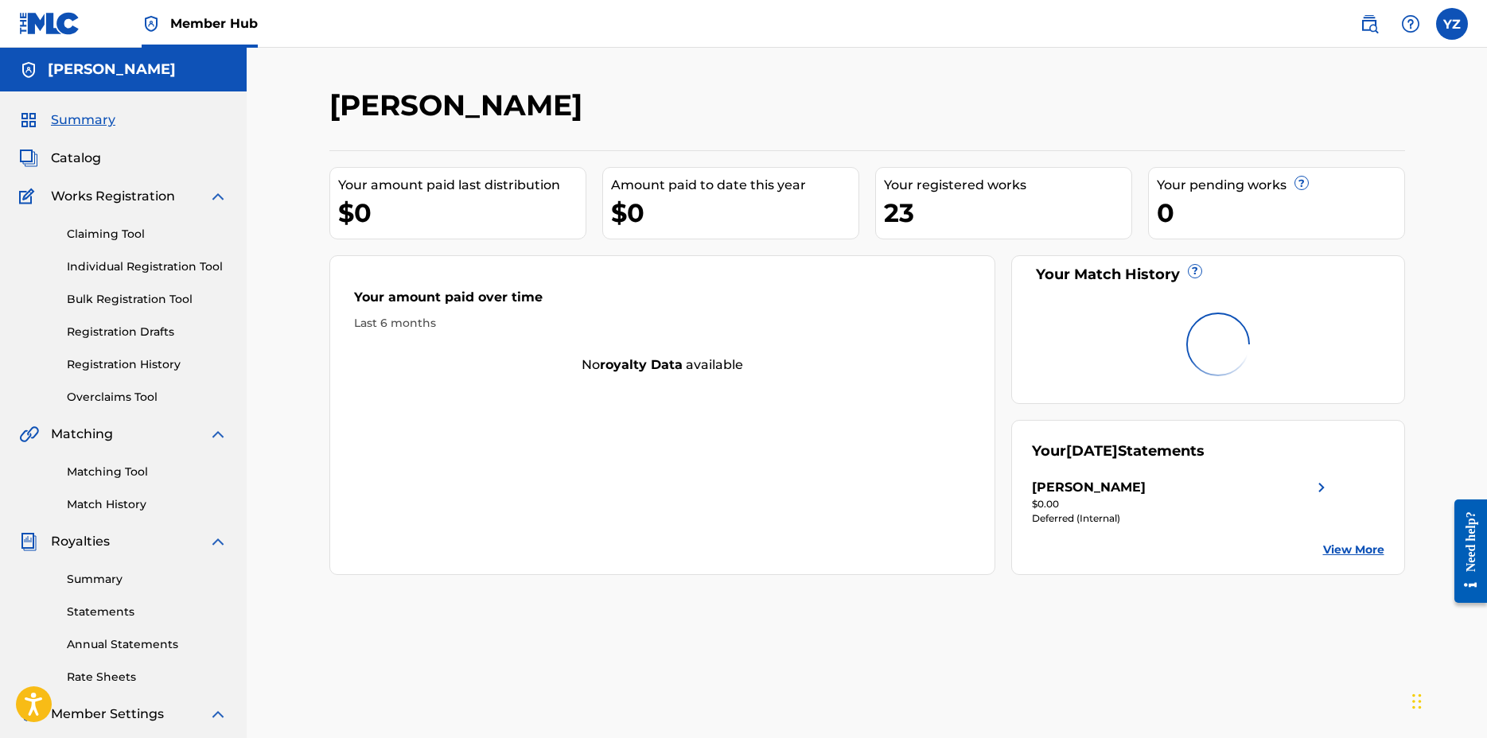
click at [845, 88] on div "[PERSON_NAME]" at bounding box center [743, 110] width 828 height 47
